Goal: Transaction & Acquisition: Book appointment/travel/reservation

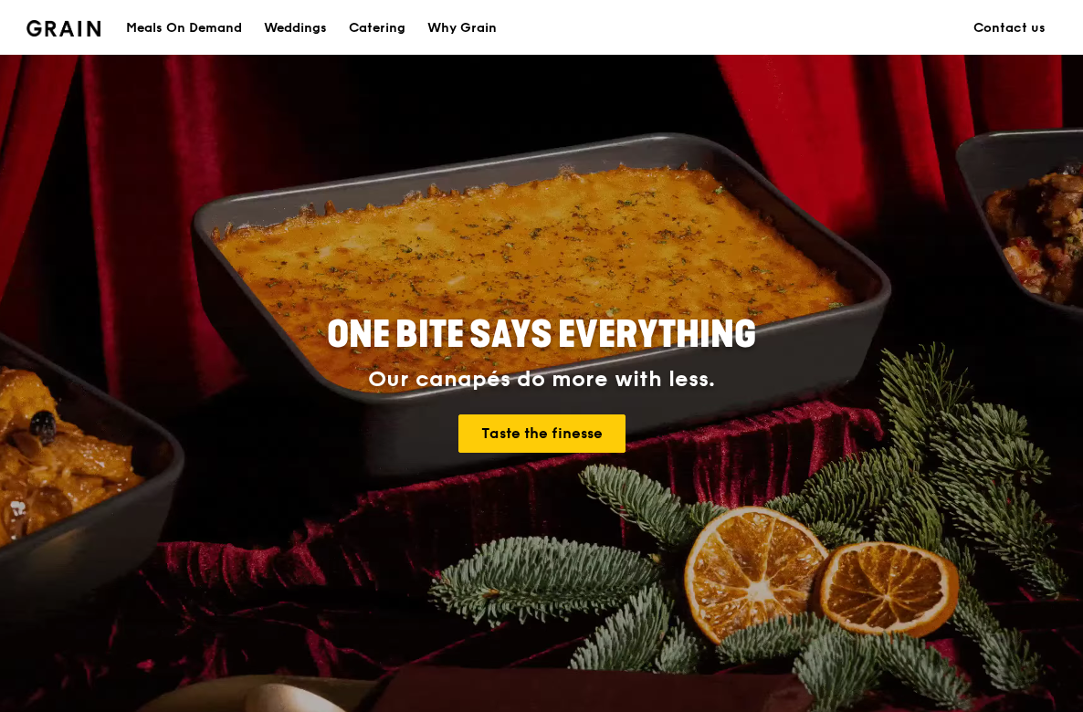
scroll to position [9, 0]
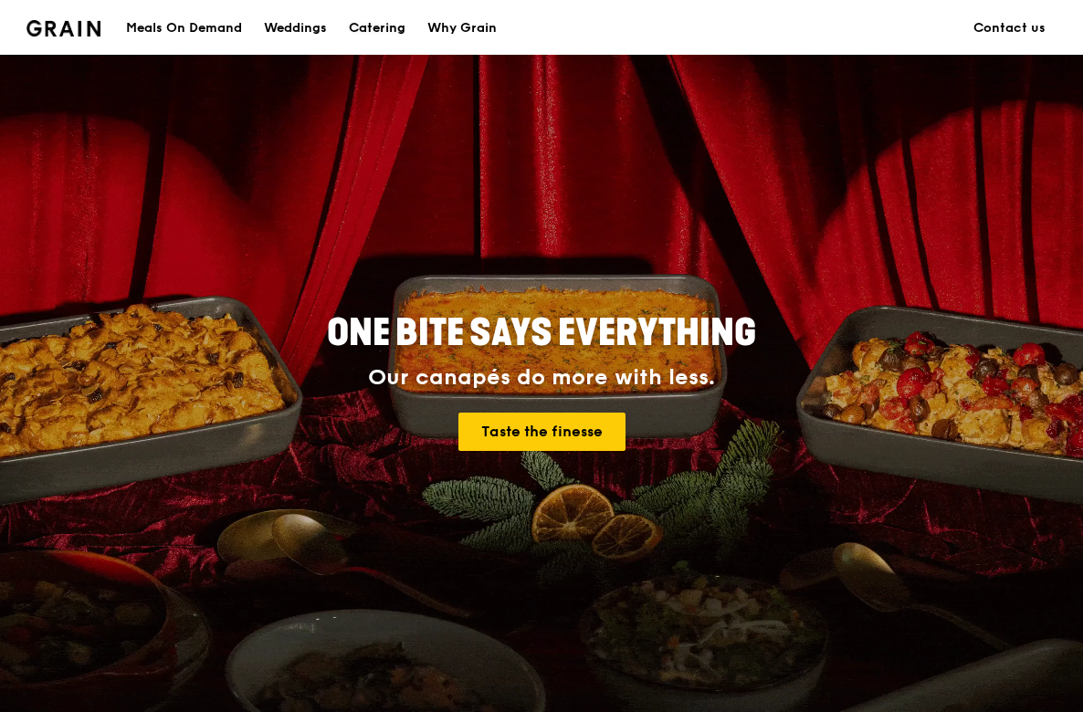
click at [391, 23] on div "Catering" at bounding box center [377, 28] width 57 height 55
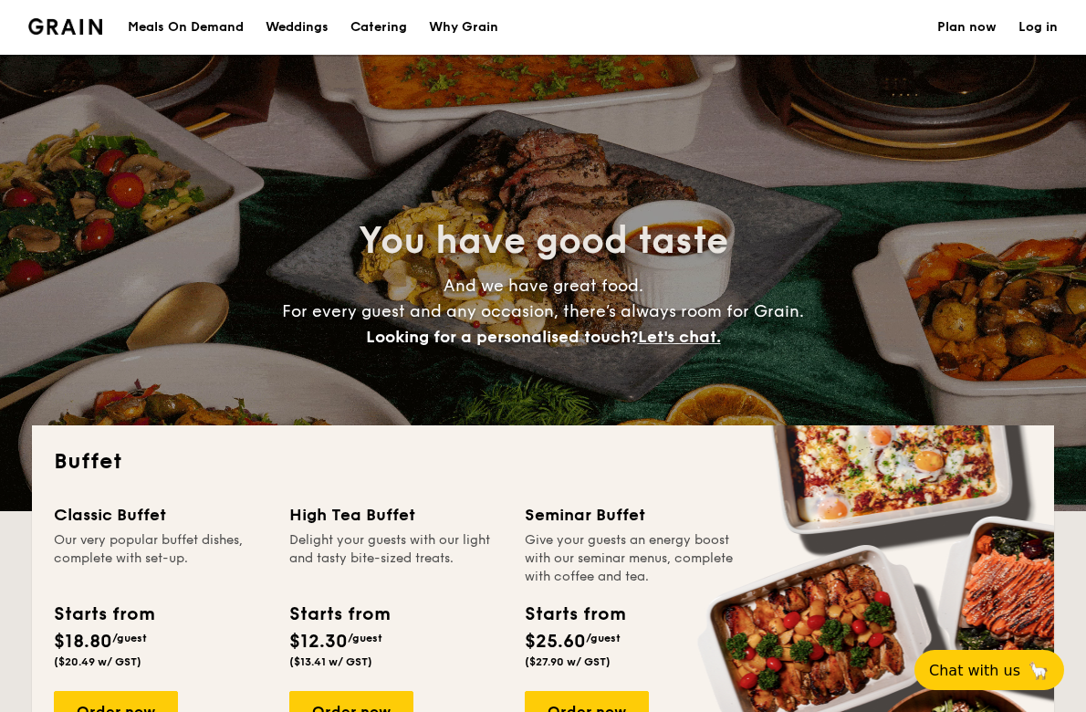
select select
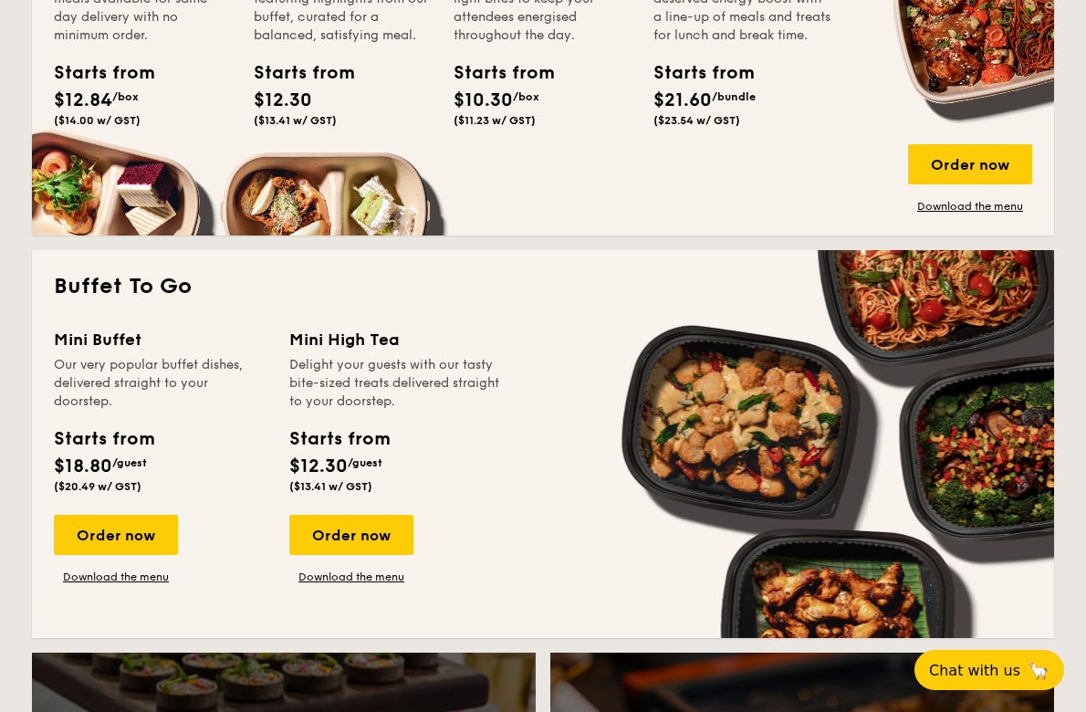
scroll to position [993, 0]
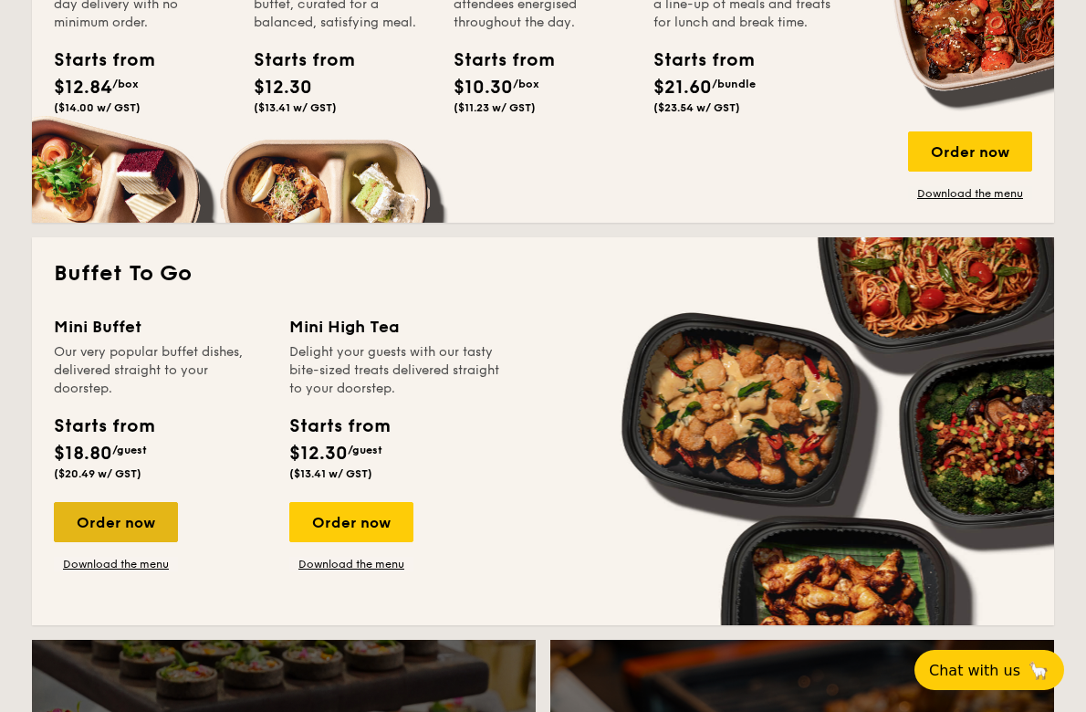
click at [80, 520] on div "Order now" at bounding box center [116, 522] width 124 height 40
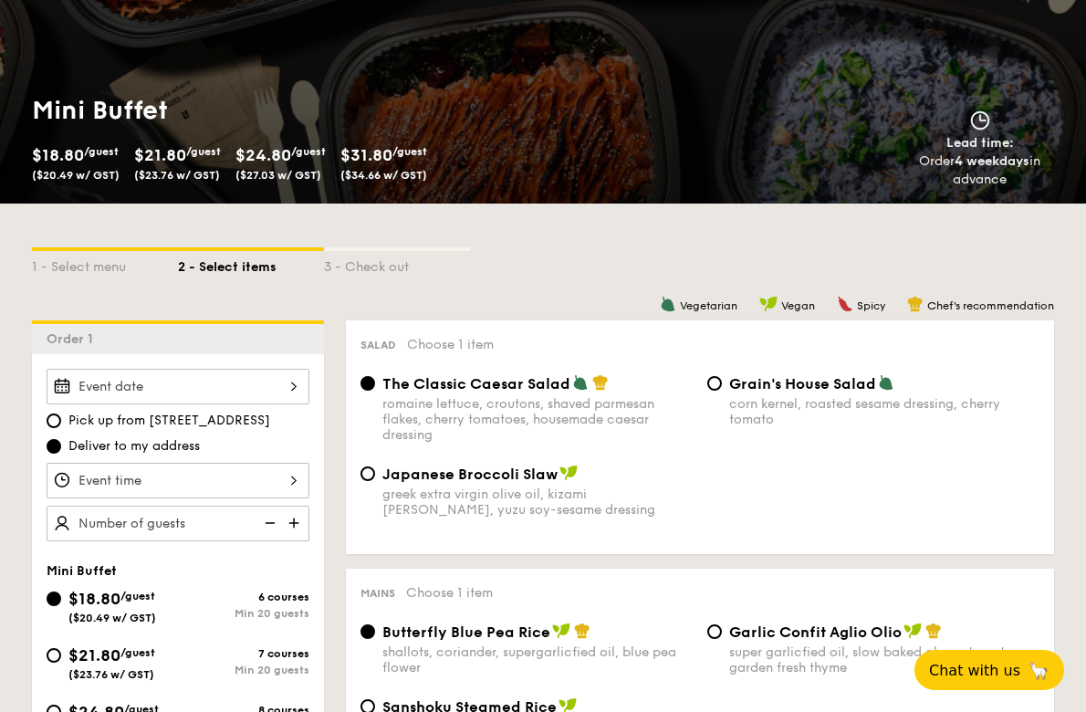
scroll to position [204, 0]
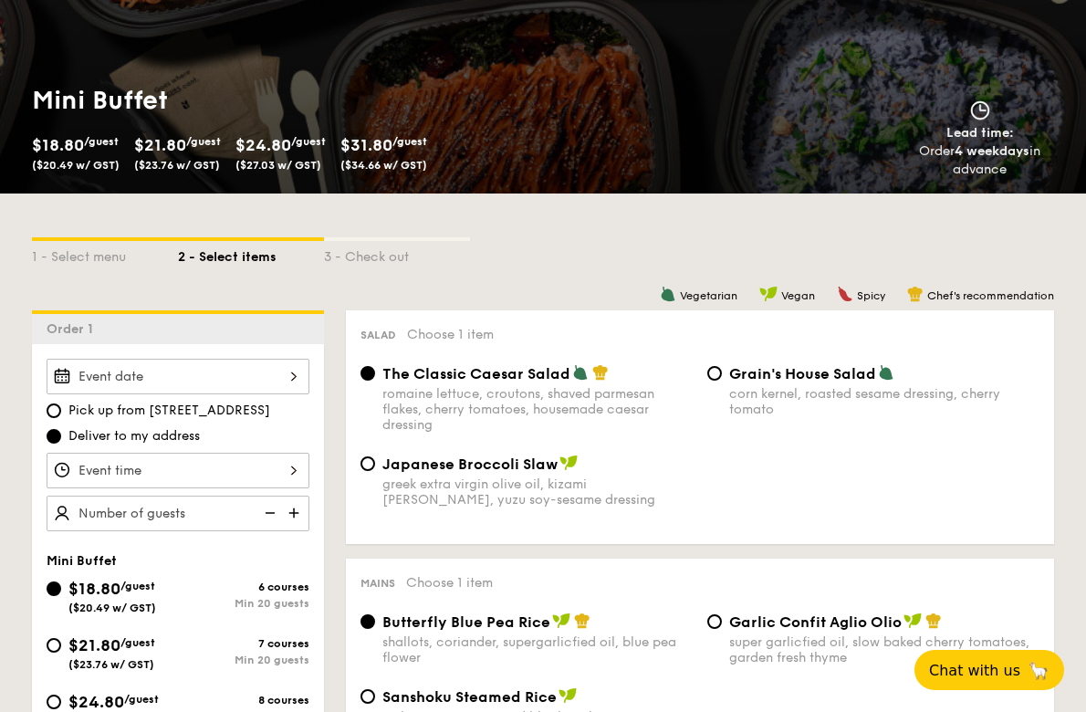
click at [293, 376] on div at bounding box center [178, 377] width 263 height 36
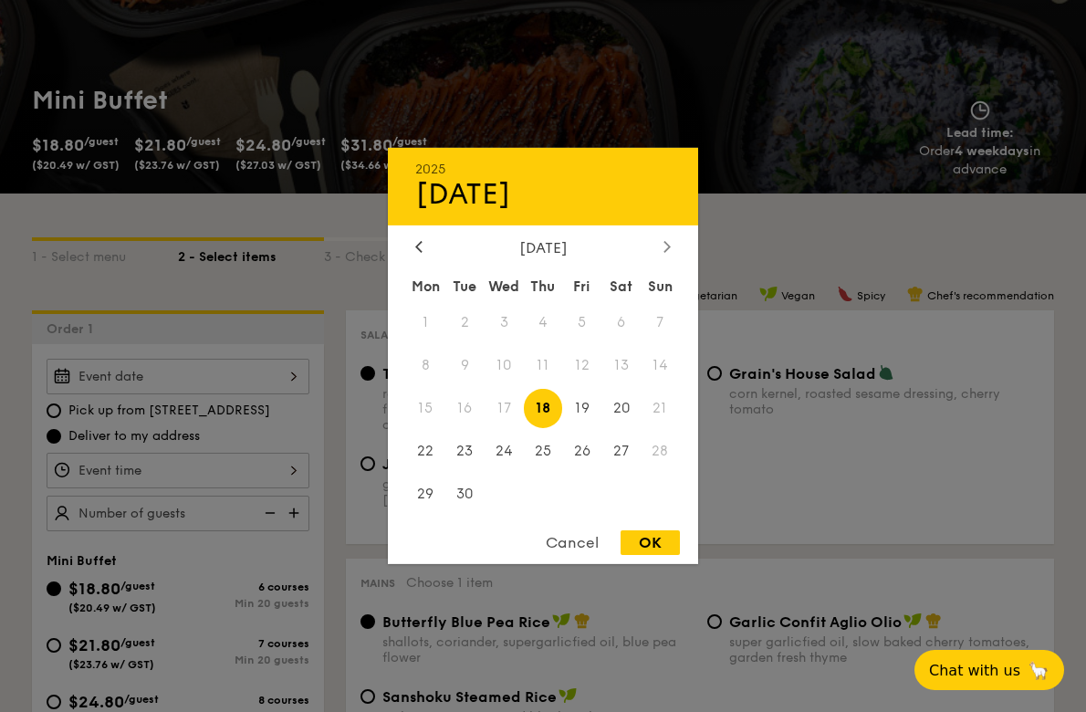
click at [668, 243] on icon at bounding box center [667, 246] width 7 height 12
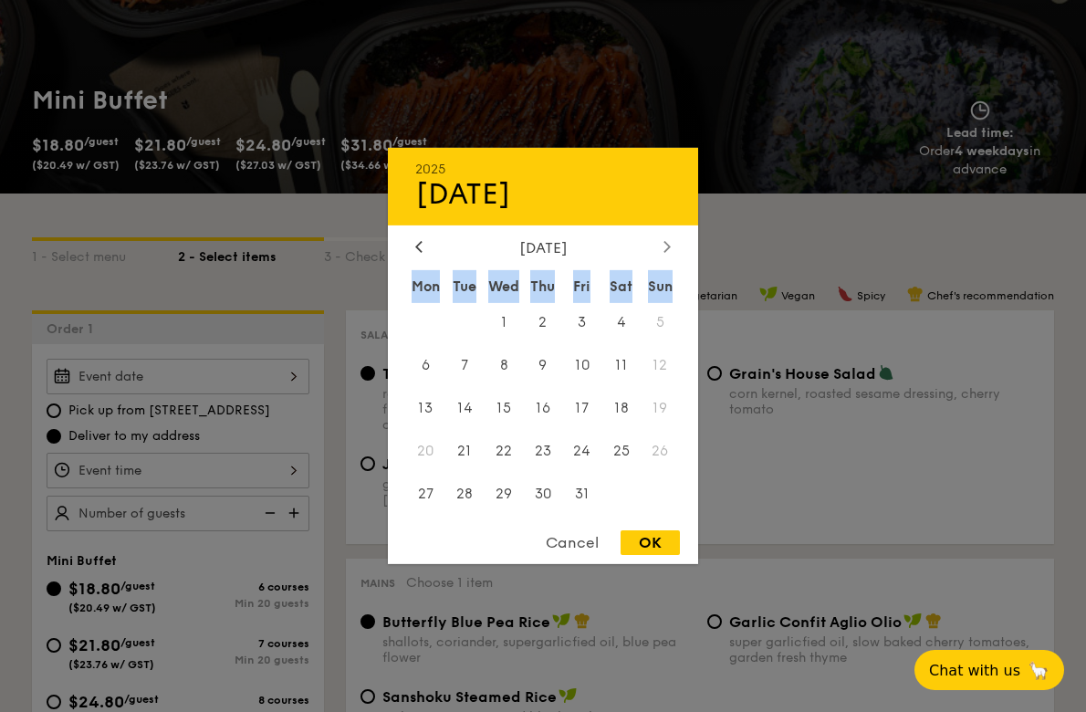
click at [668, 243] on icon at bounding box center [667, 246] width 7 height 12
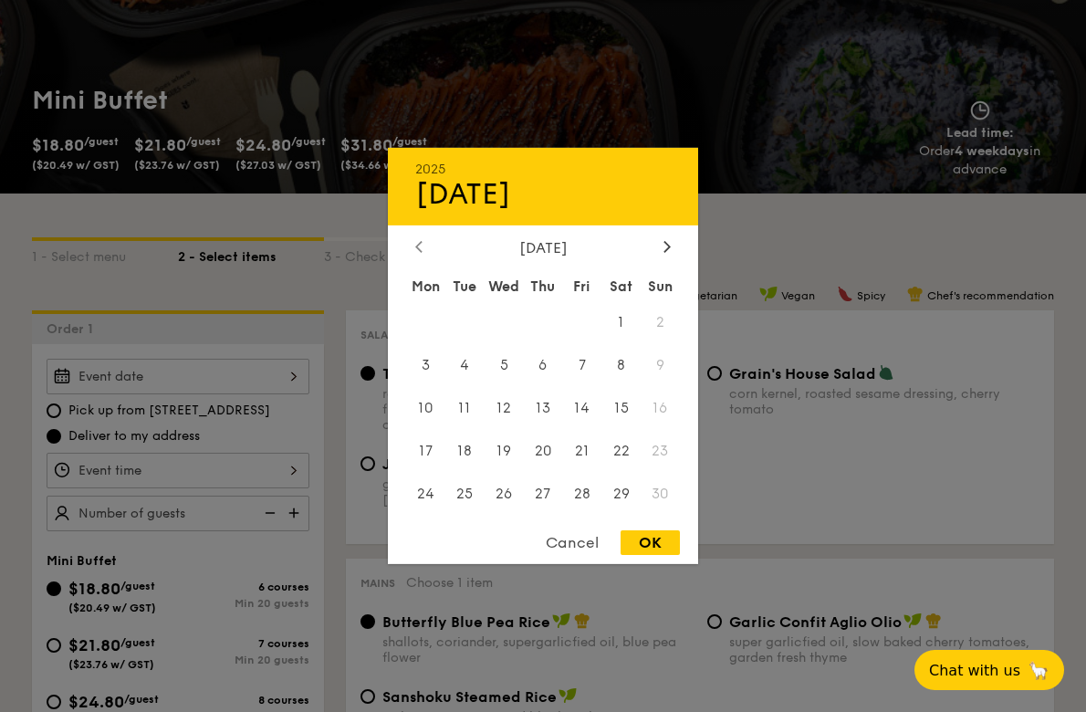
click at [423, 245] on div at bounding box center [419, 247] width 16 height 17
click at [655, 368] on span "12" at bounding box center [660, 365] width 39 height 39
click at [575, 541] on div "Cancel" at bounding box center [572, 542] width 89 height 25
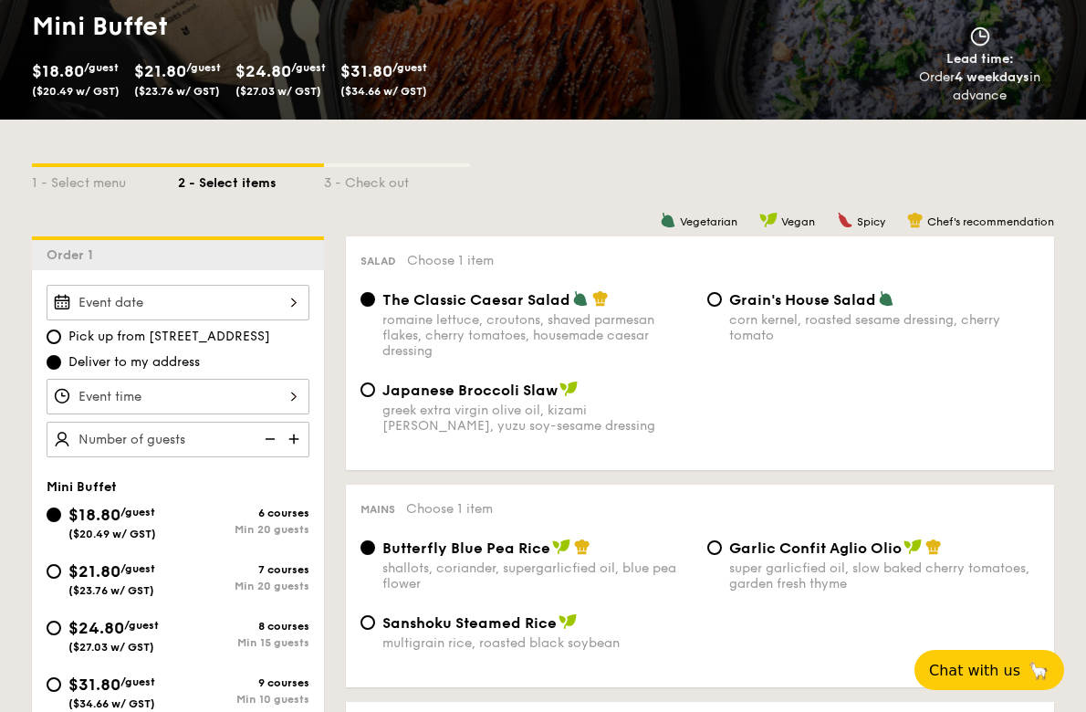
scroll to position [280, 0]
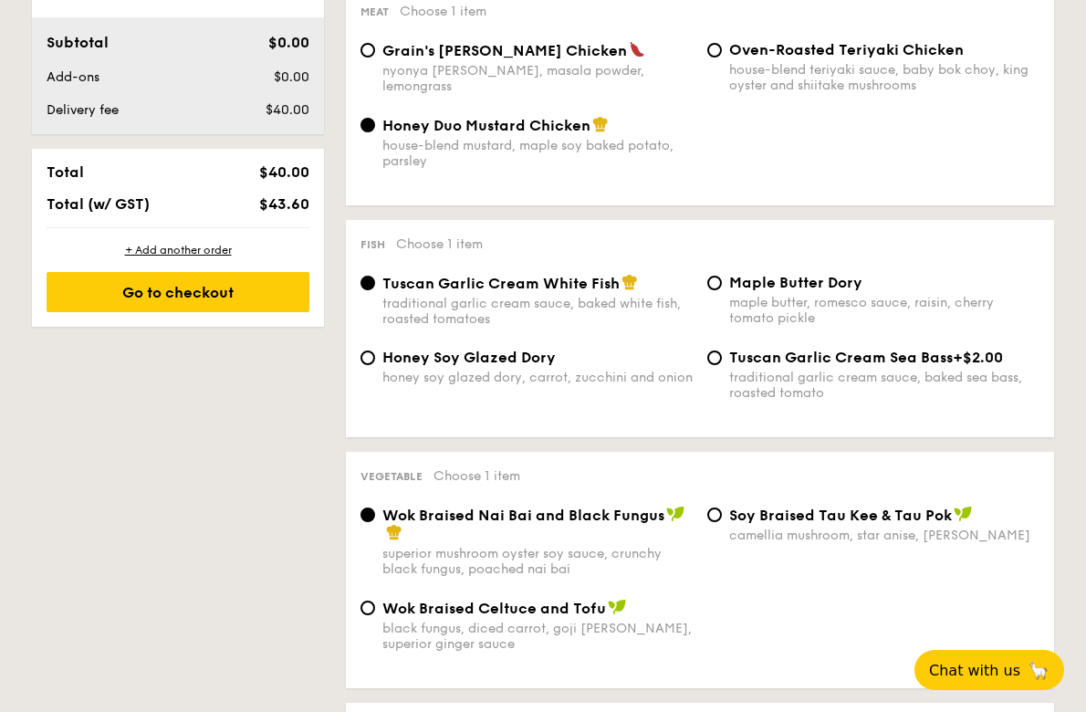
select select
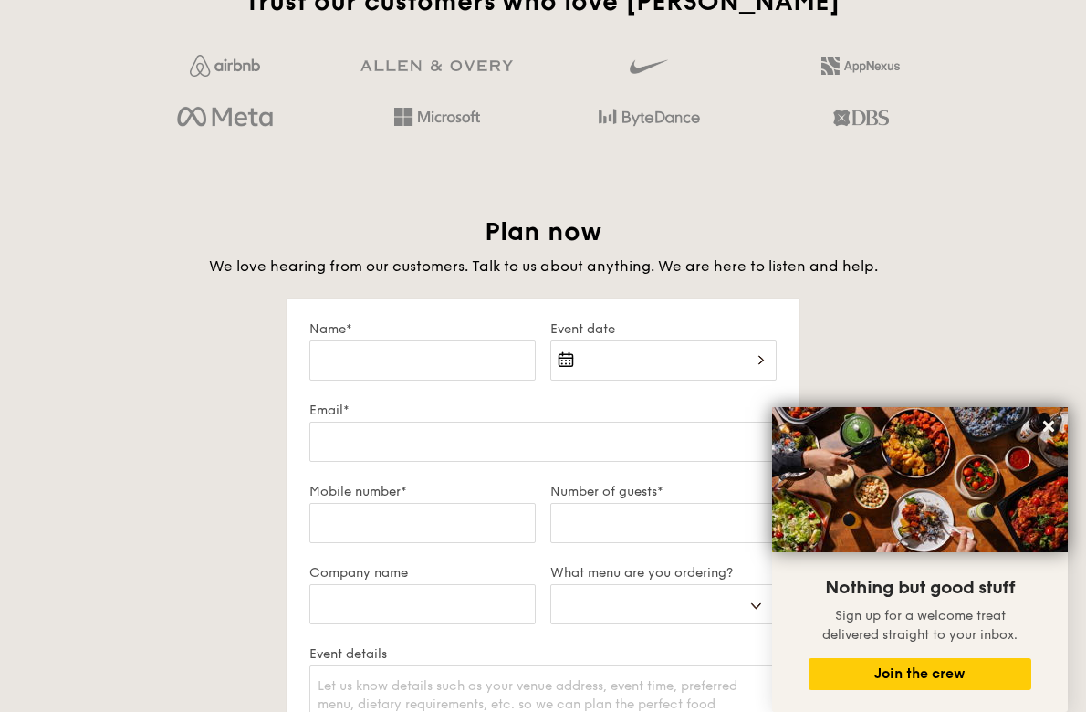
scroll to position [2940, 0]
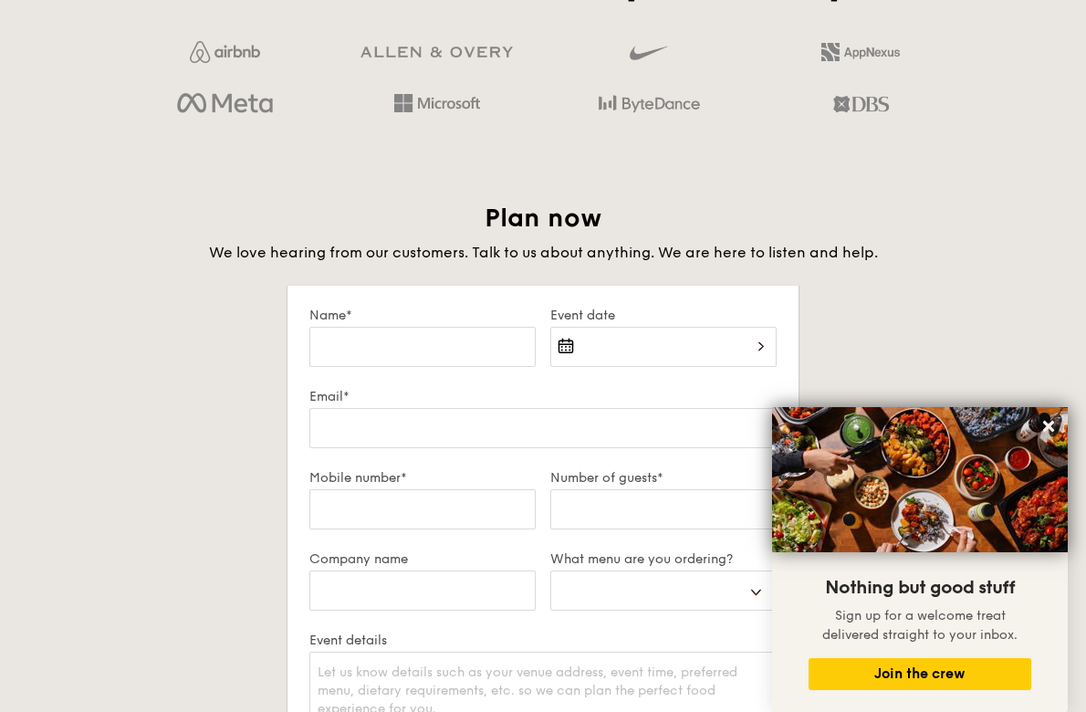
click at [600, 340] on div "2025 Sep [DATE] Tue Wed Thu Fri Sat Sun 1 2 3 4 5 6 7 8 9 10 11 12 13 14 15 16 …" at bounding box center [663, 358] width 226 height 62
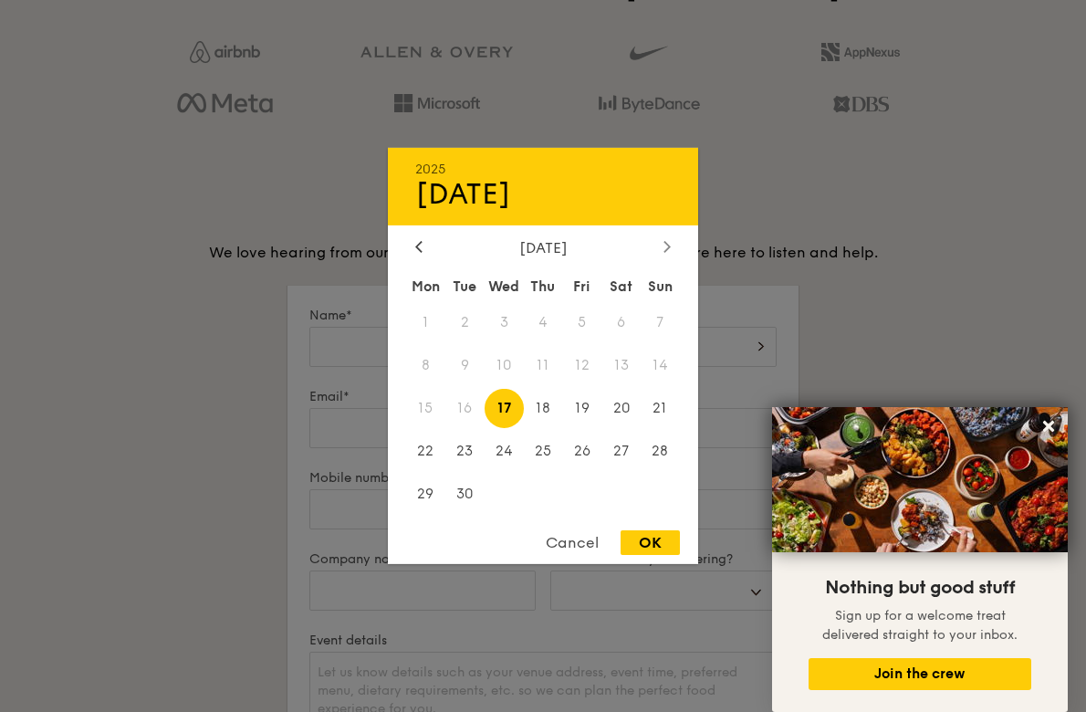
click at [665, 254] on div at bounding box center [667, 247] width 16 height 17
click at [659, 370] on span "12" at bounding box center [660, 365] width 39 height 39
click at [638, 549] on div "OK" at bounding box center [650, 542] width 59 height 25
type input "[DATE]"
select select
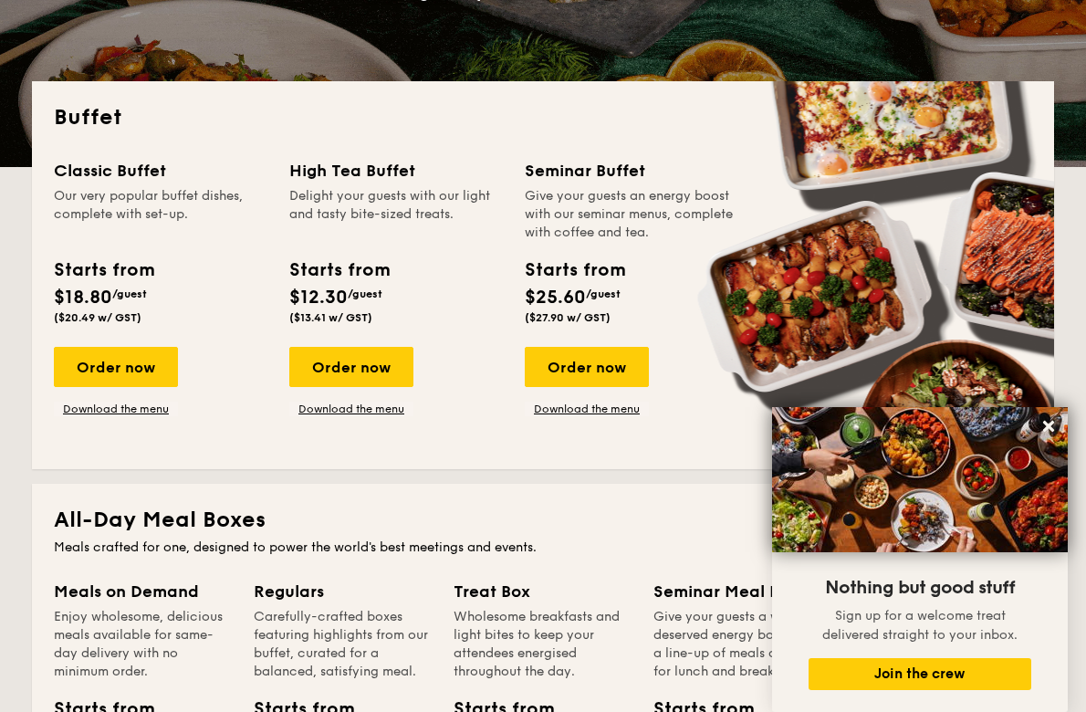
scroll to position [0, 0]
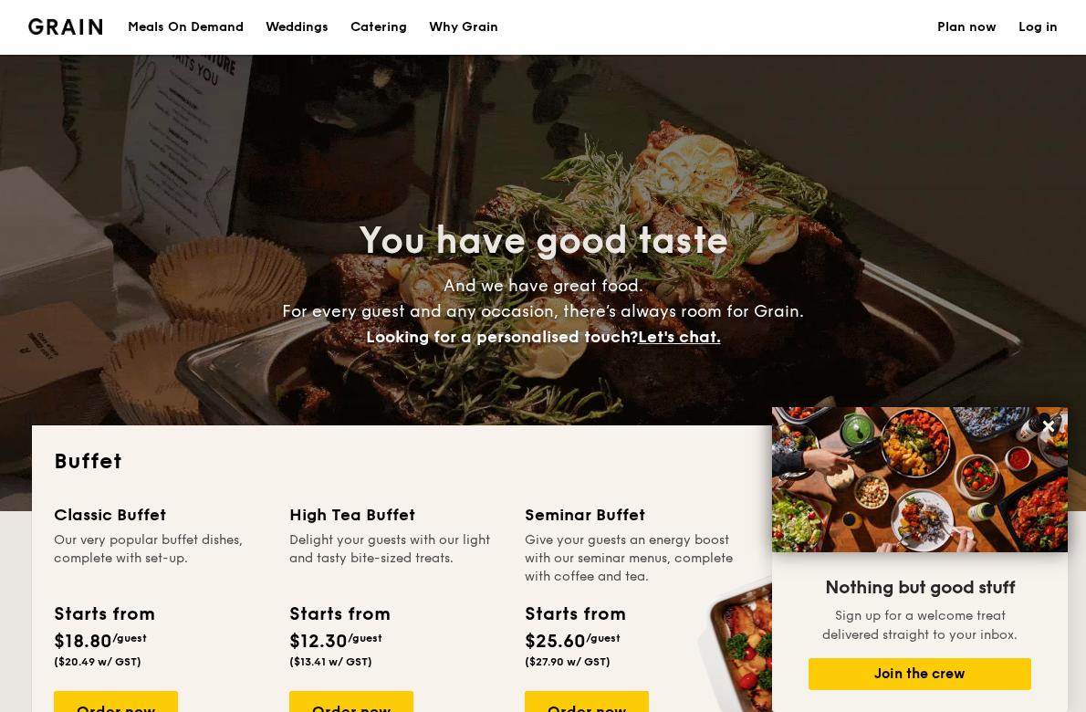
click at [388, 35] on h1 "Catering" at bounding box center [379, 27] width 57 height 55
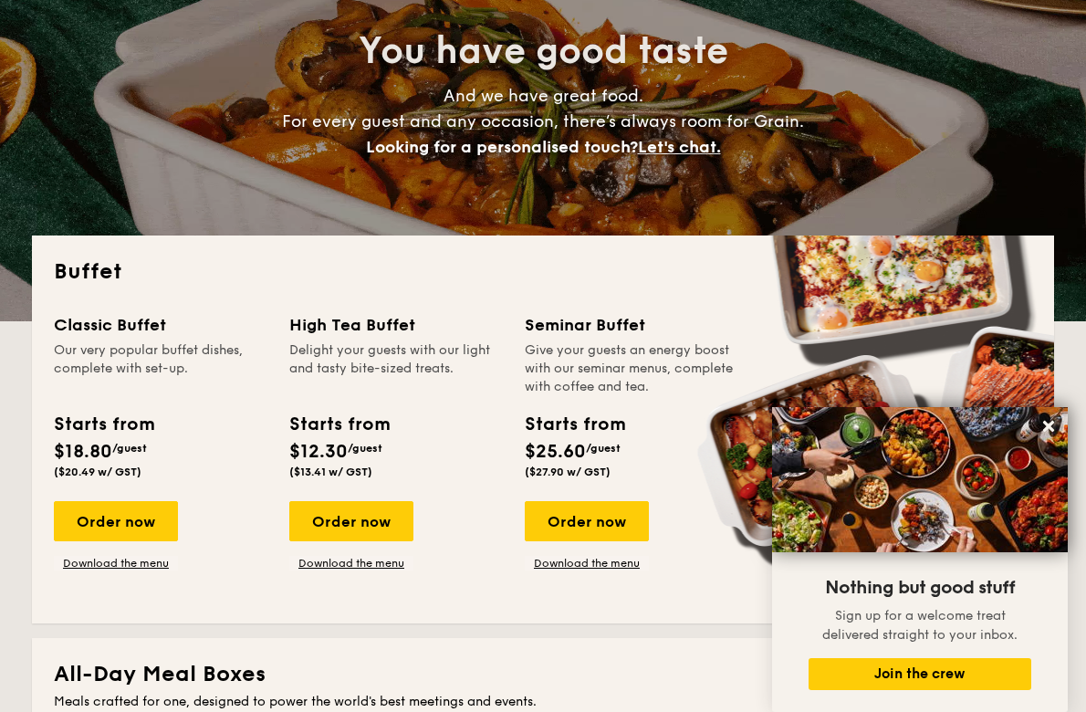
scroll to position [206, 0]
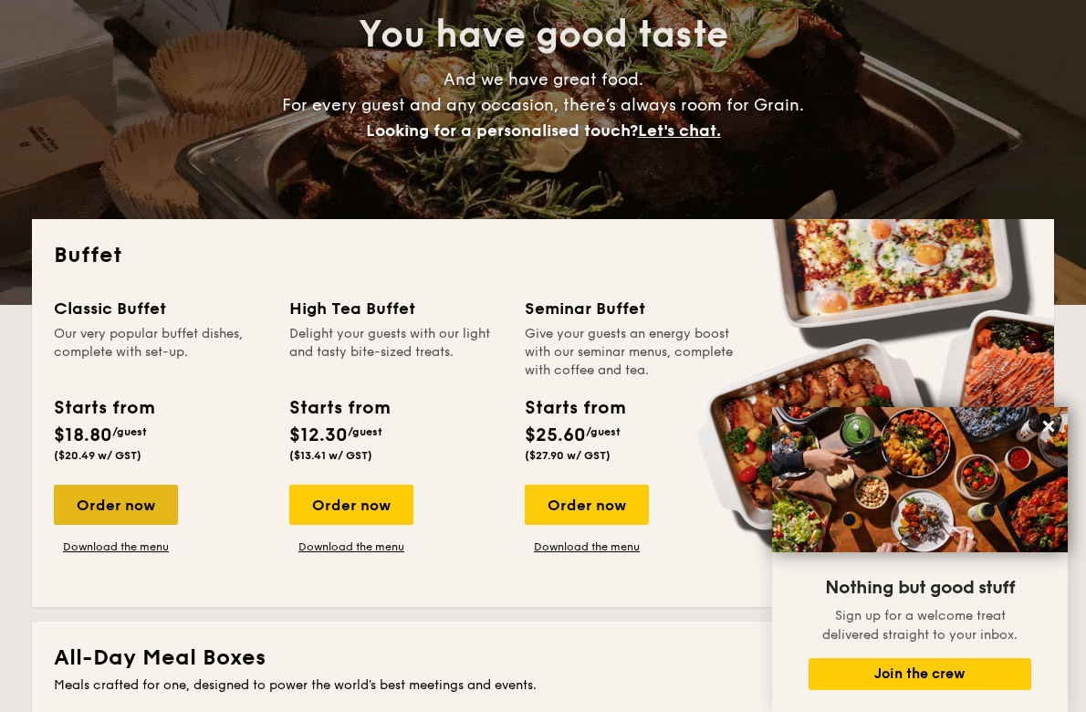
click at [116, 505] on div "Order now" at bounding box center [116, 505] width 124 height 40
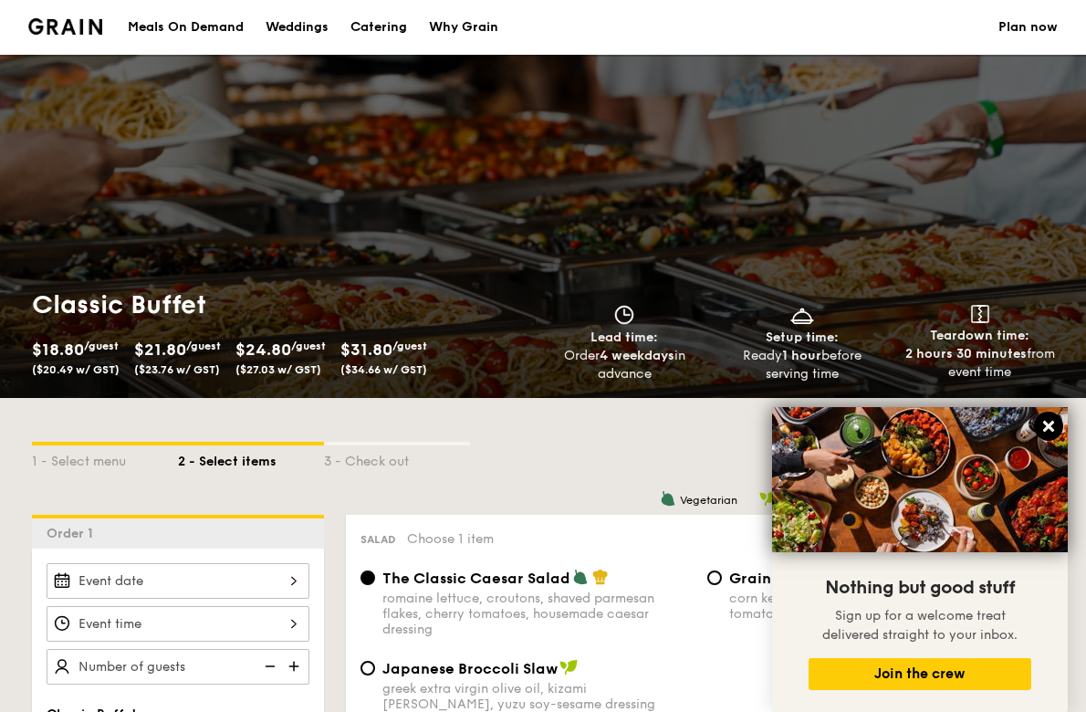
click at [1051, 425] on icon at bounding box center [1048, 426] width 11 height 11
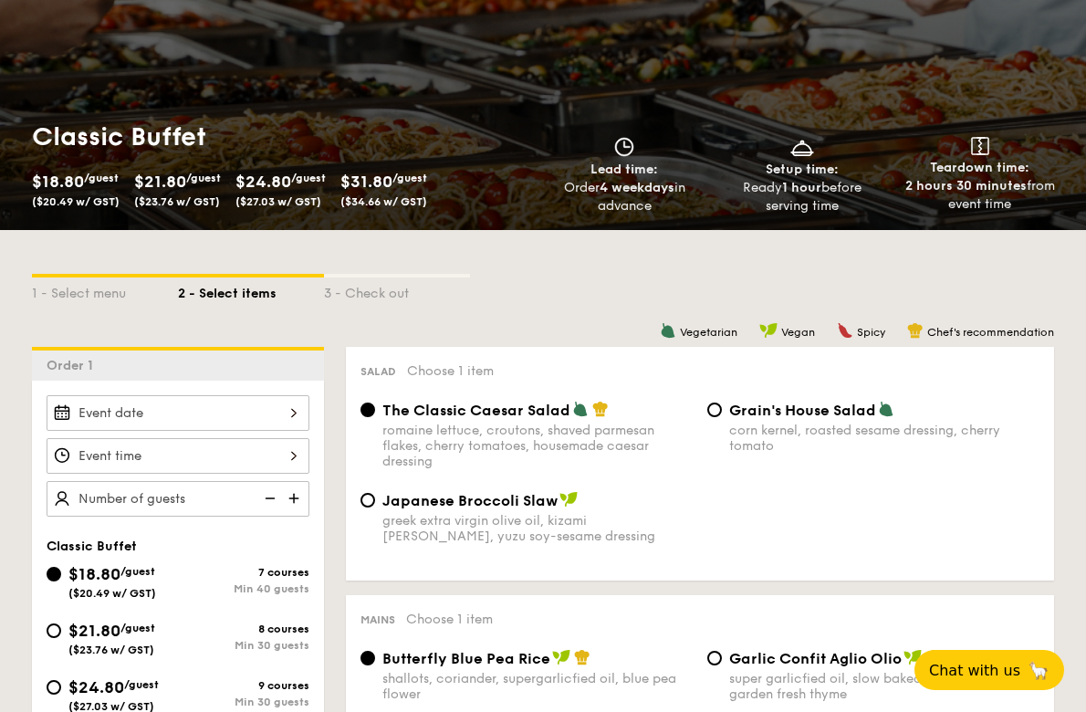
scroll to position [223, 0]
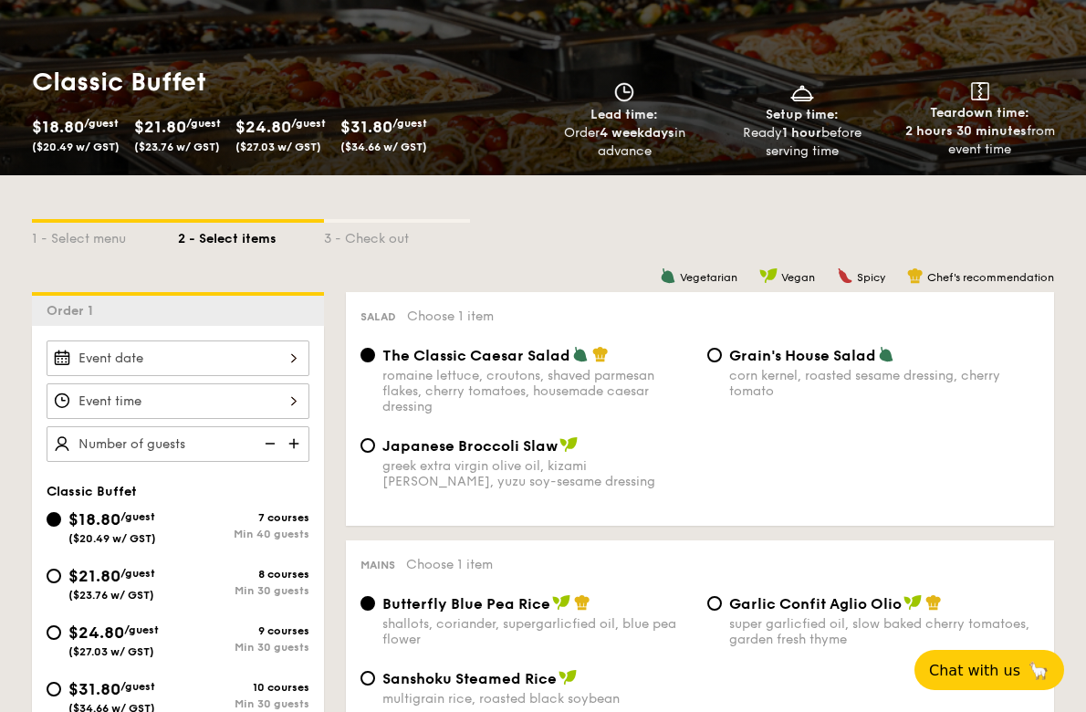
click at [283, 353] on div at bounding box center [178, 358] width 263 height 36
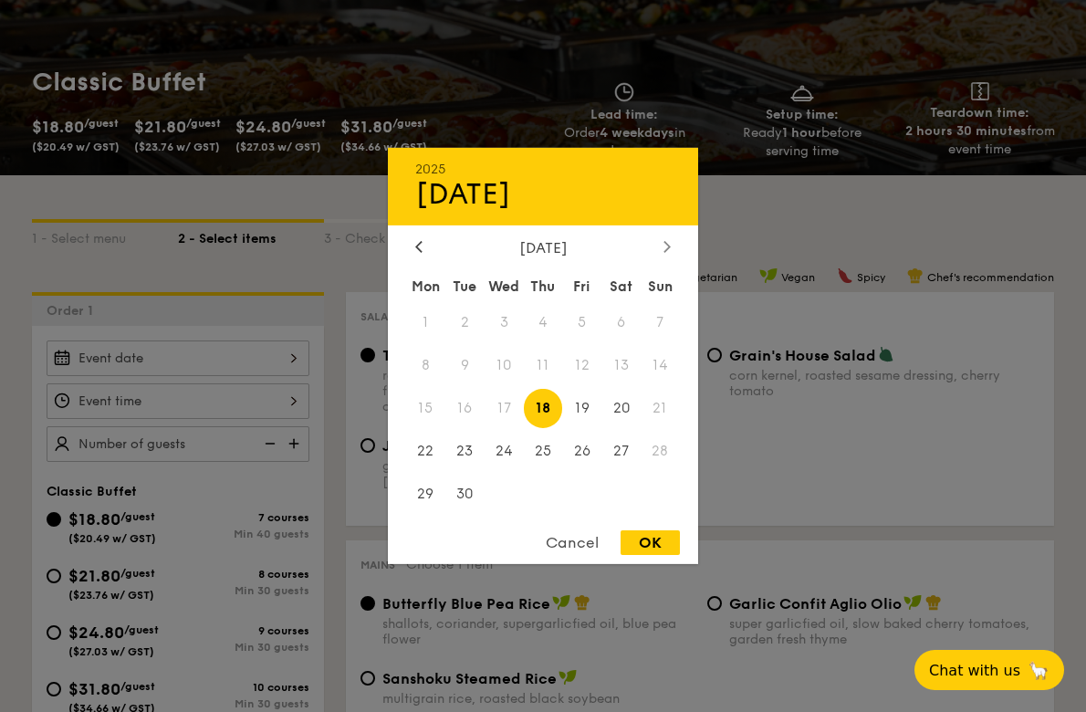
click at [665, 244] on icon at bounding box center [667, 246] width 7 height 12
click at [637, 537] on div "OK" at bounding box center [650, 542] width 59 height 25
click at [301, 357] on div "[DATE] 2025 Sep [DATE] Tue Wed Thu Fri Sat Sun 1 2 3 4 5 6 7 8 9 10 11 12 13 14…" at bounding box center [178, 358] width 263 height 36
click at [664, 248] on icon at bounding box center [667, 246] width 7 height 12
click at [614, 351] on span "11" at bounding box center [621, 365] width 39 height 39
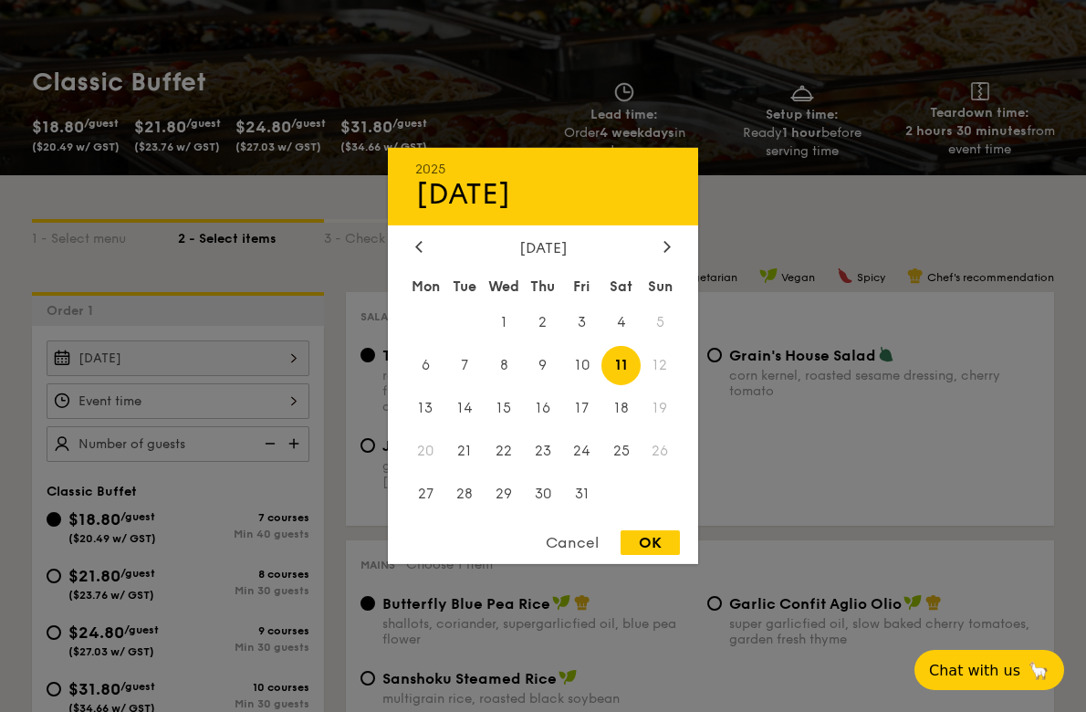
click at [643, 547] on div "OK" at bounding box center [650, 542] width 59 height 25
type input "[DATE]"
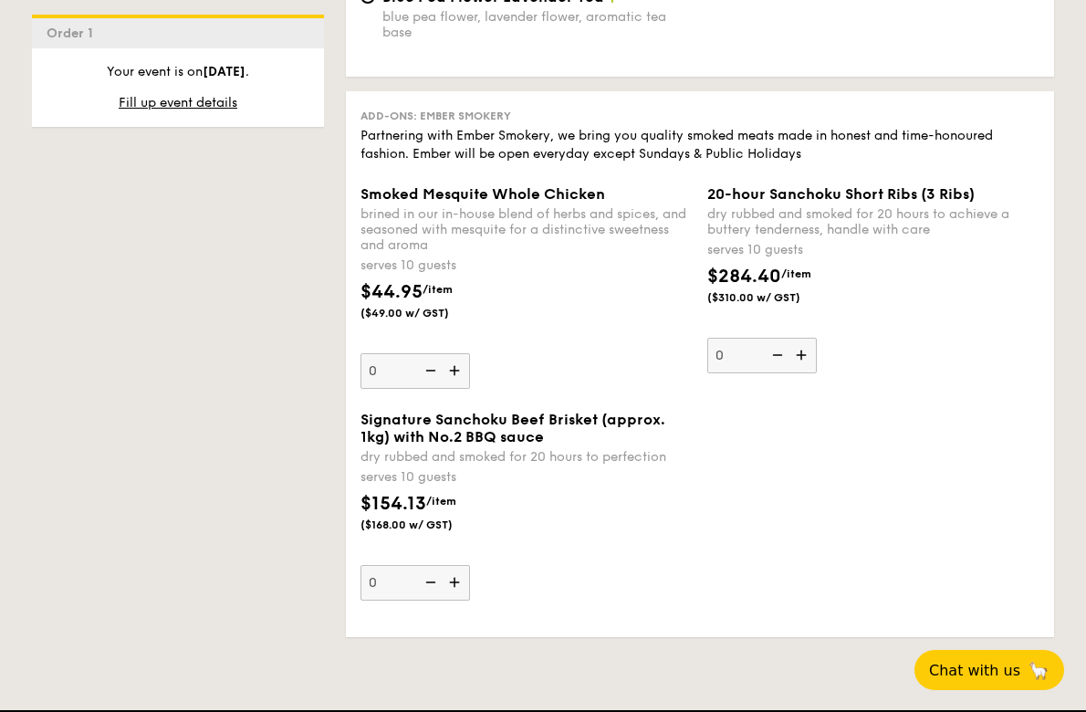
scroll to position [2591, 0]
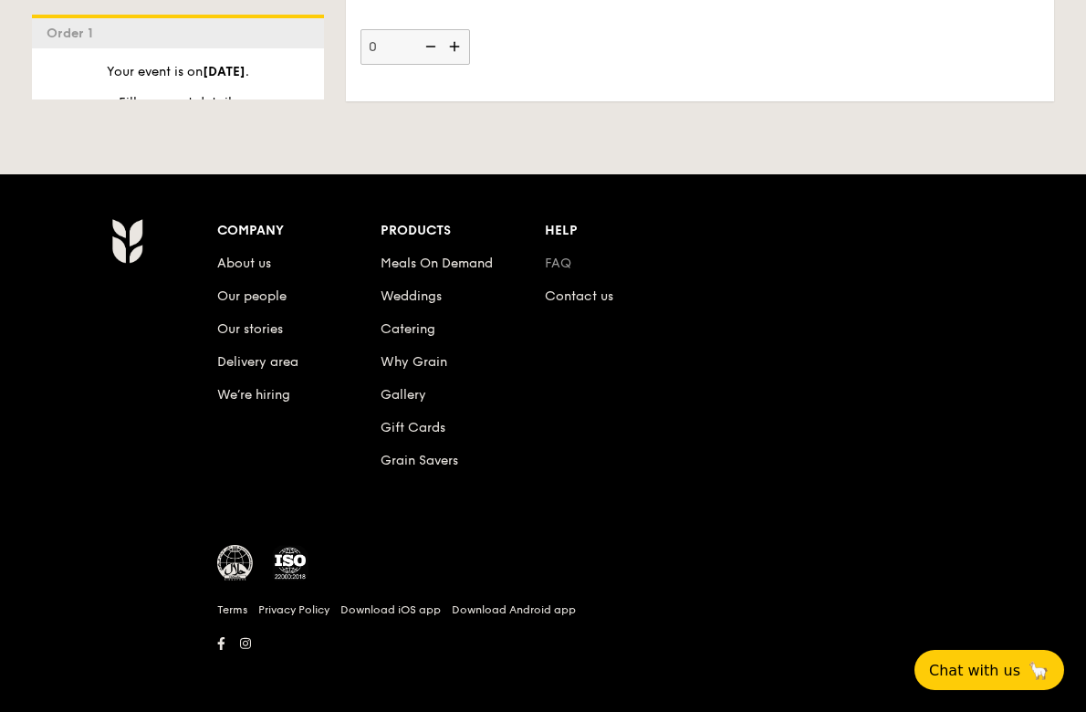
click at [559, 256] on link "FAQ" at bounding box center [558, 264] width 26 height 16
